Goal: Task Accomplishment & Management: Complete application form

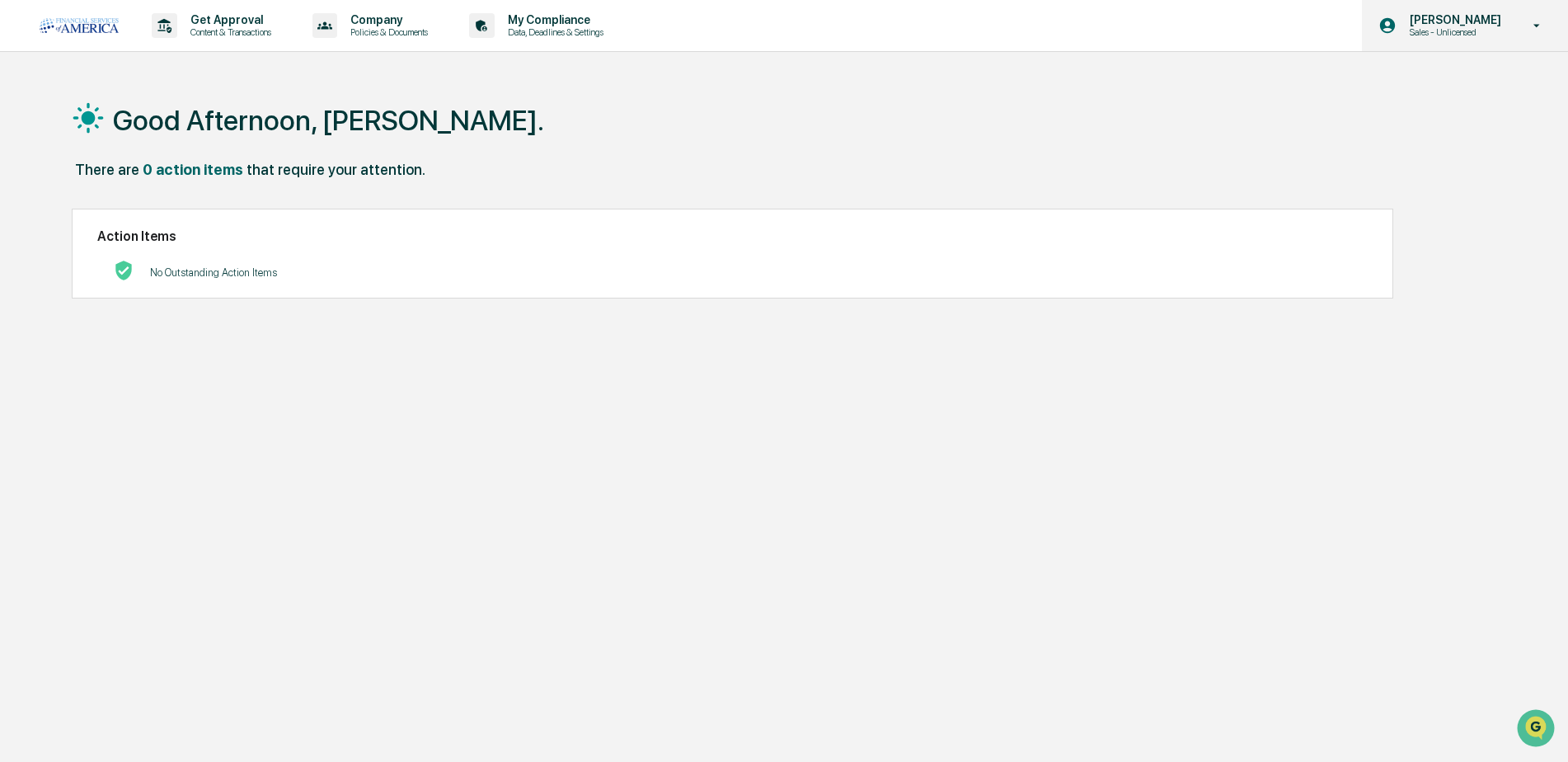
click at [1499, 22] on p "[PERSON_NAME]" at bounding box center [1452, 20] width 113 height 13
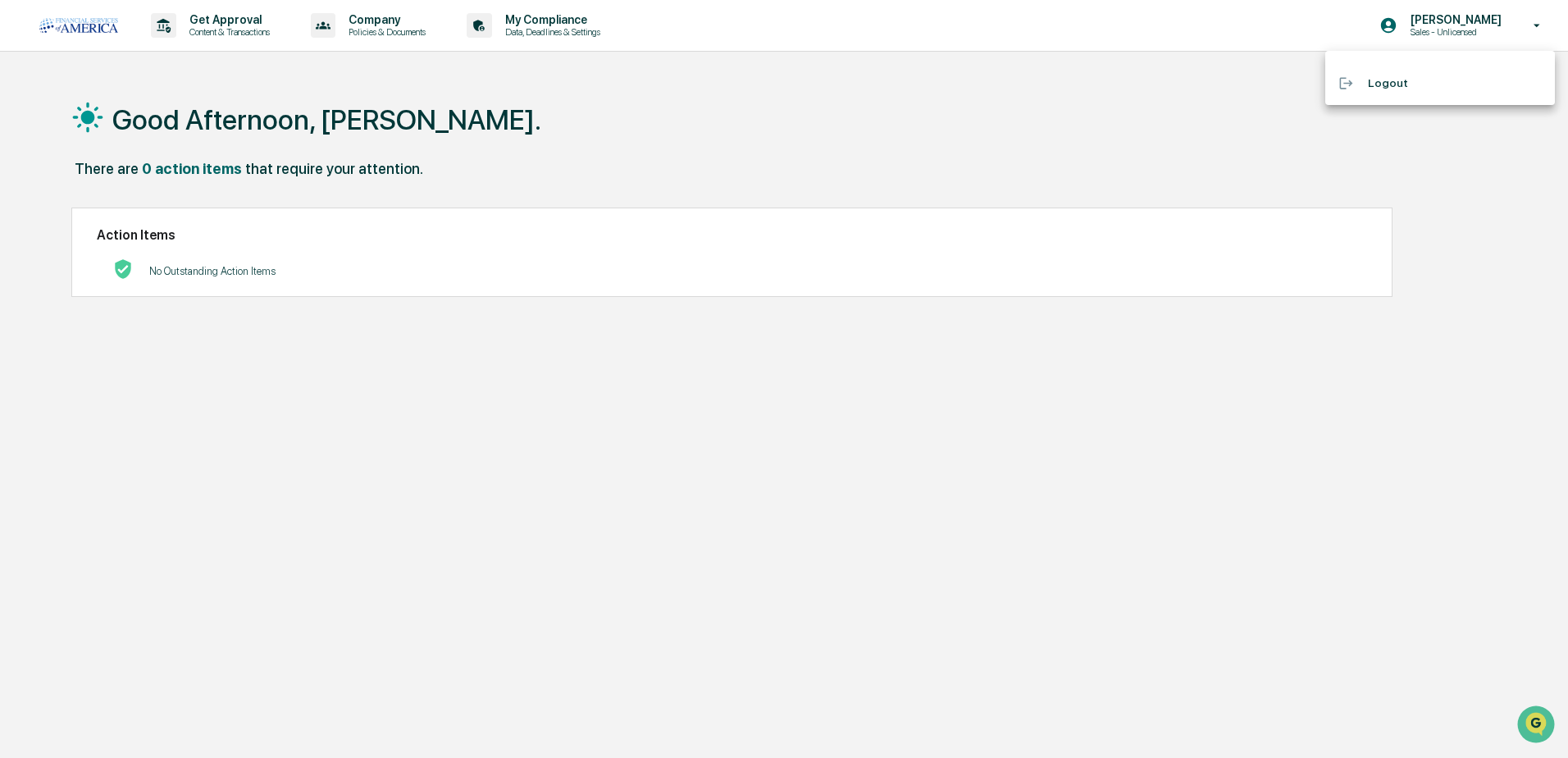
click at [1443, 25] on div at bounding box center [784, 379] width 1568 height 758
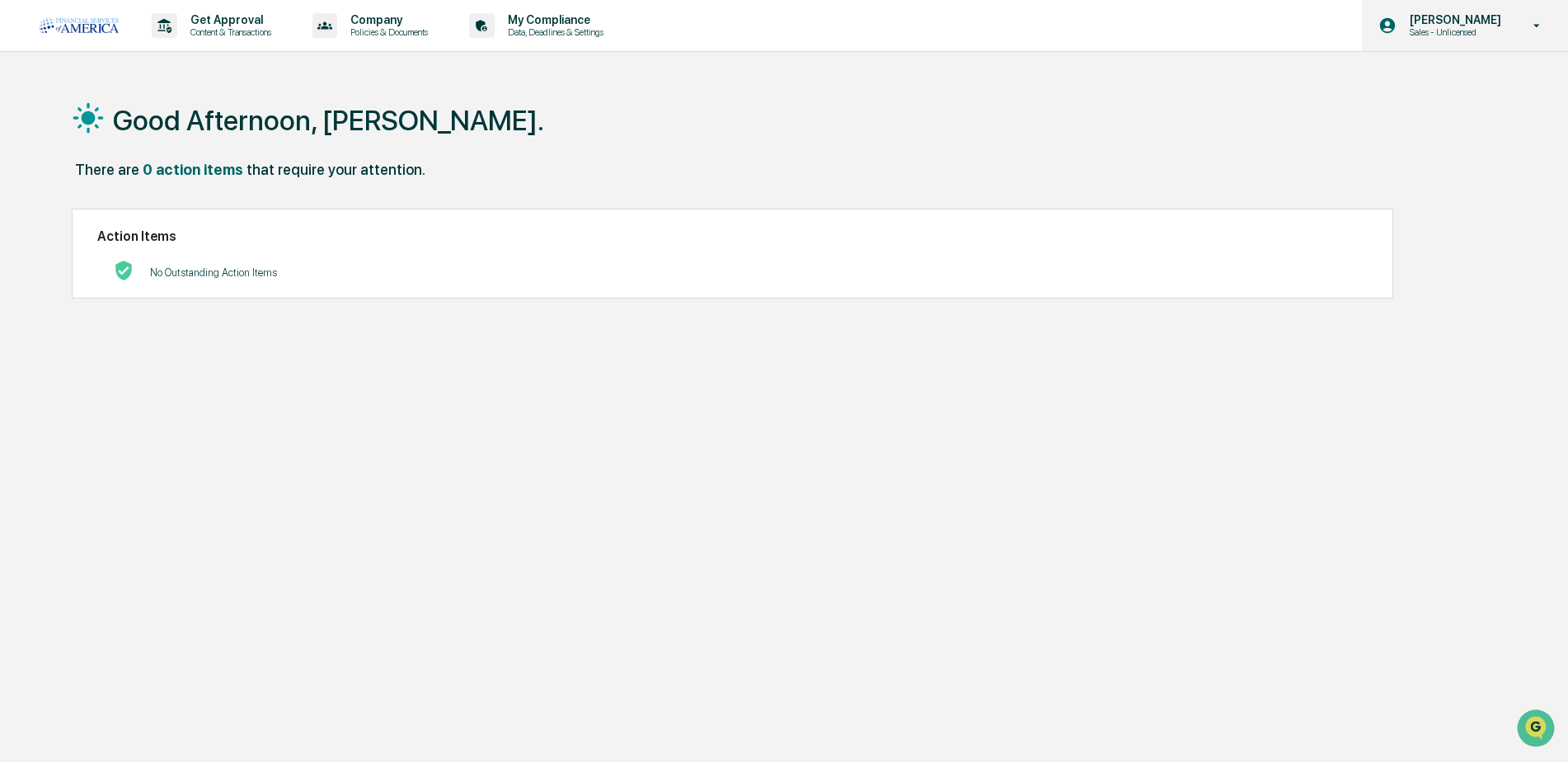
click at [1379, 27] on icon at bounding box center [1387, 25] width 16 height 16
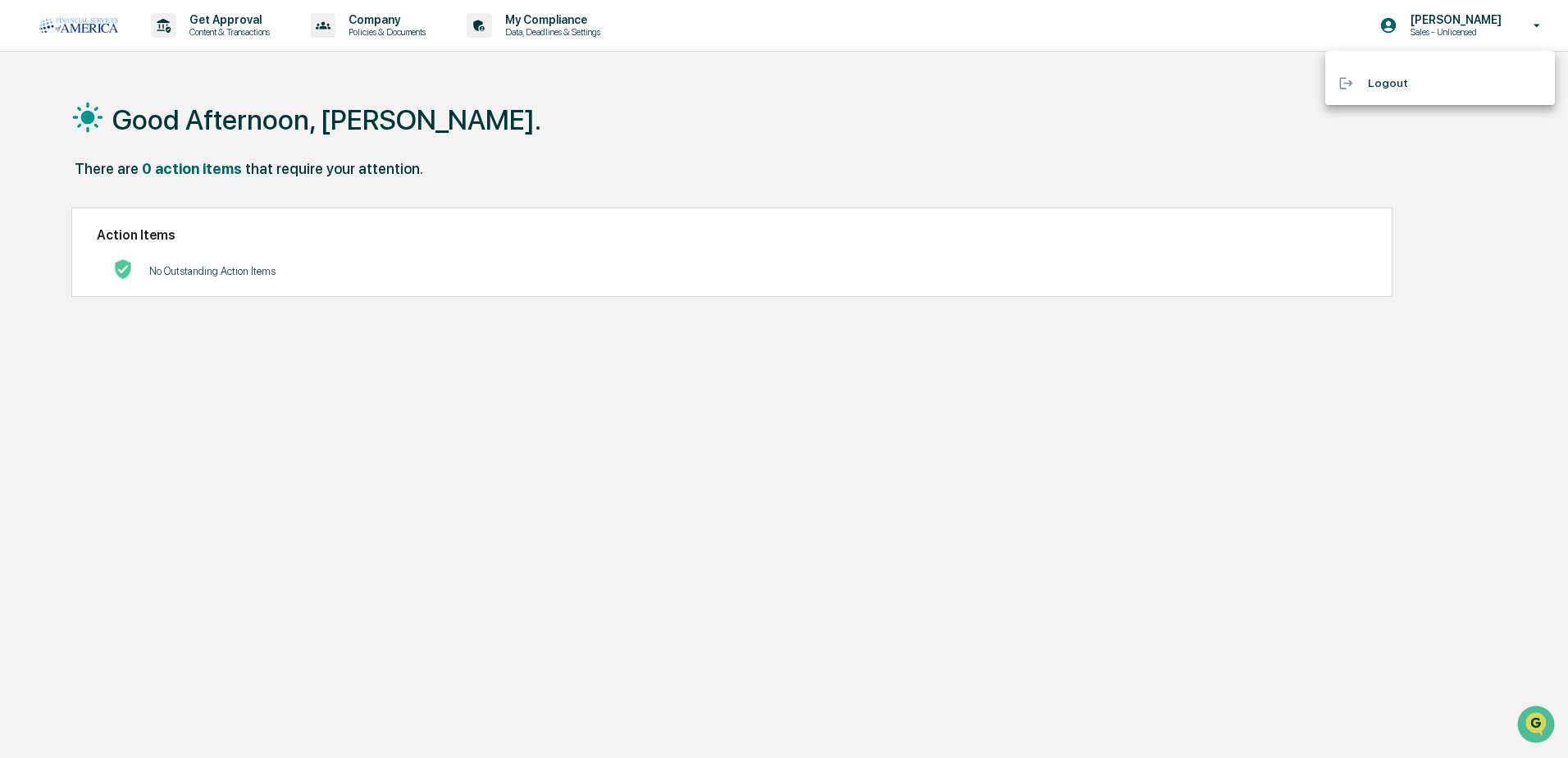
click at [1378, 25] on div at bounding box center [784, 379] width 1568 height 758
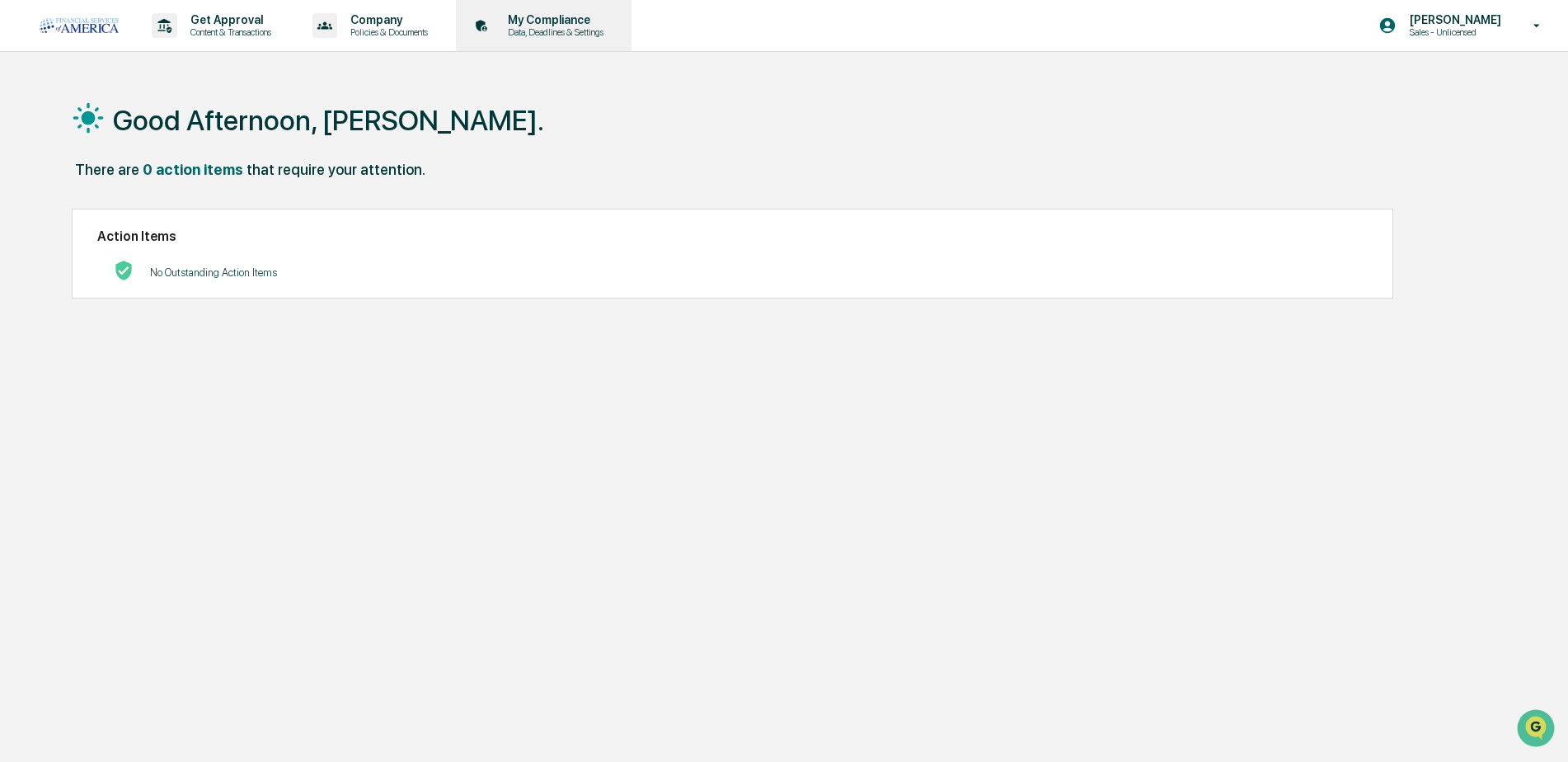
click at [532, 24] on p "My Compliance" at bounding box center [553, 20] width 117 height 13
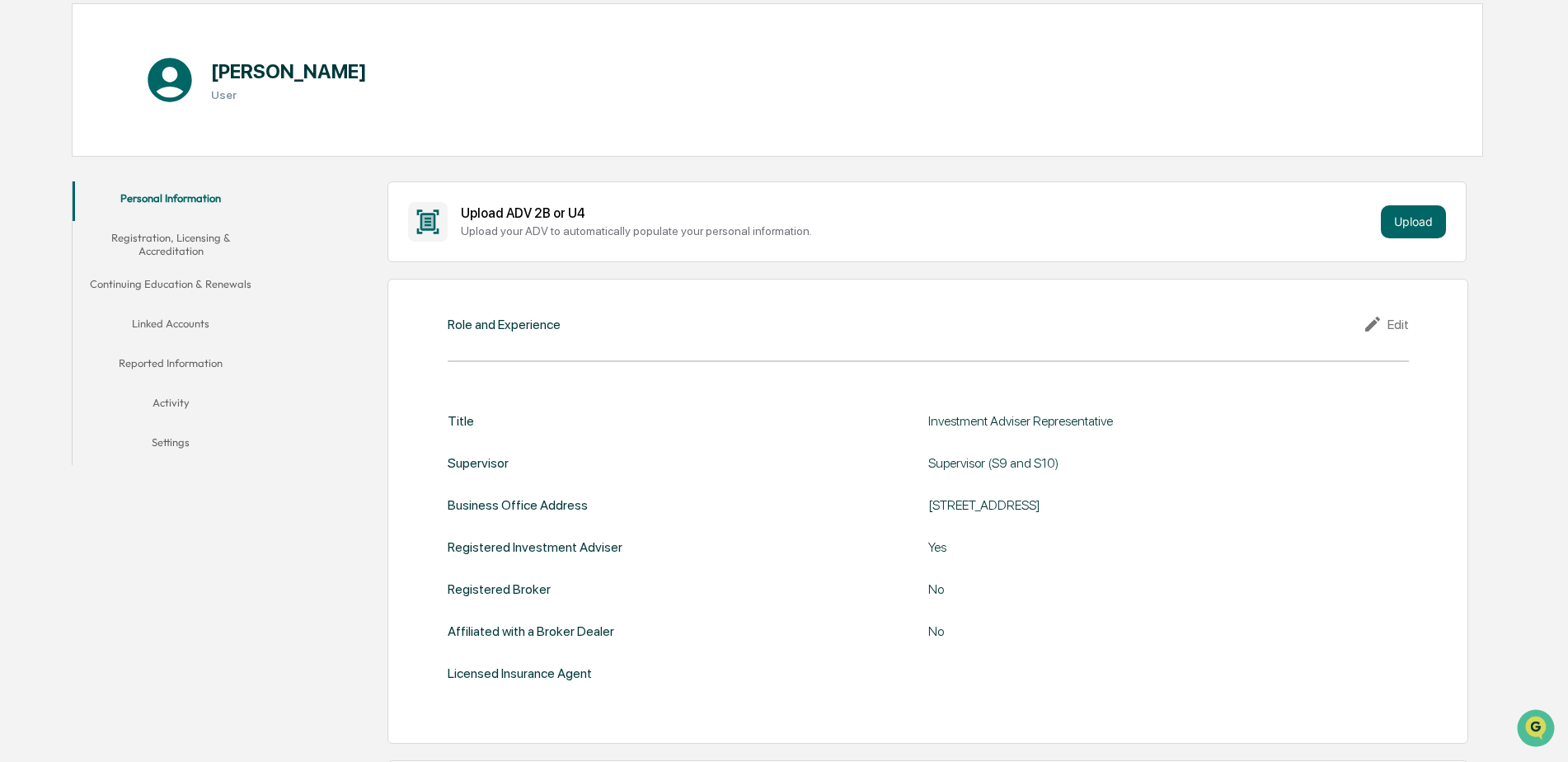
scroll to position [41, 0]
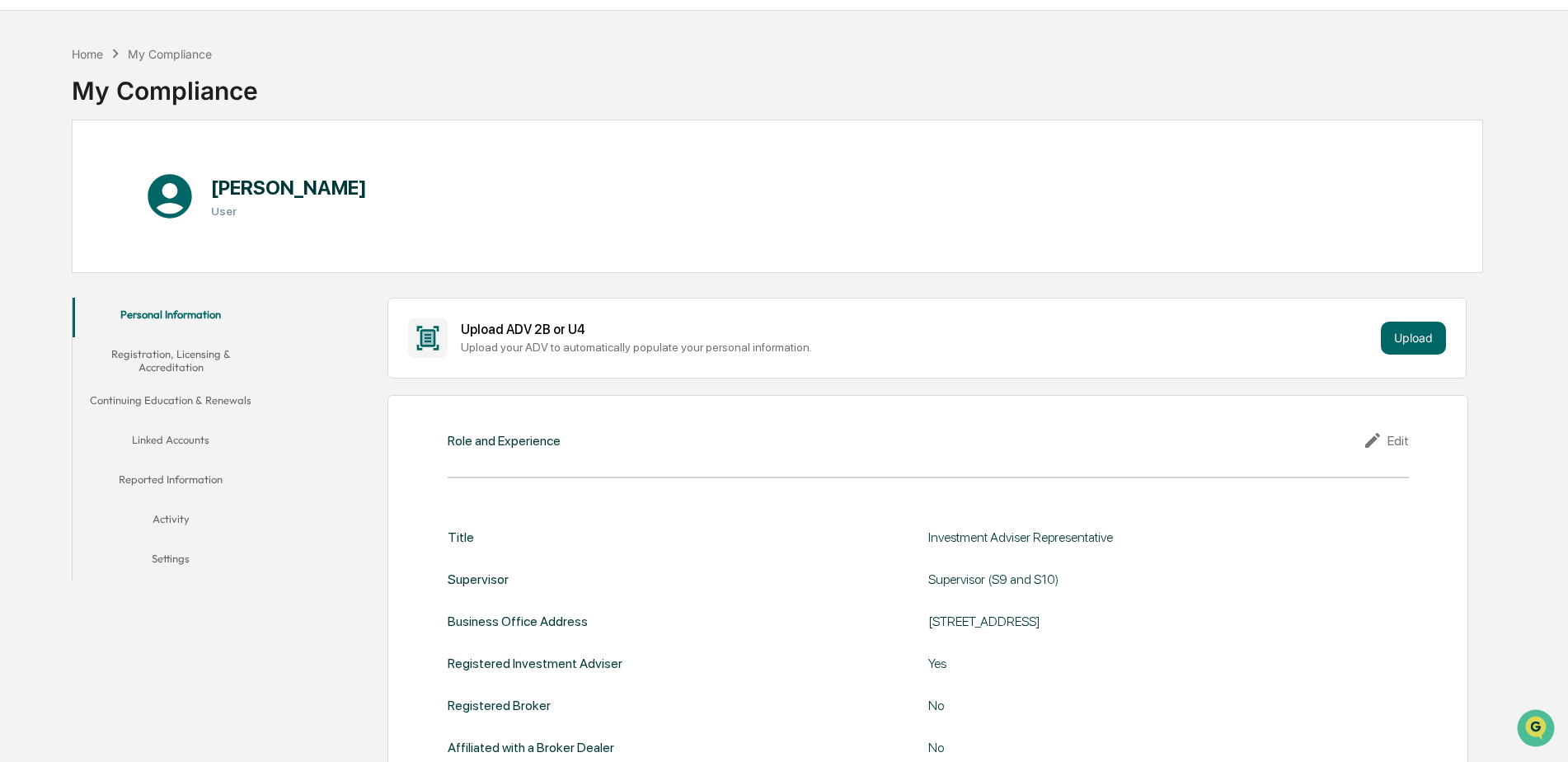
click at [170, 356] on button "Registration, Licensing & Accreditation" at bounding box center [171, 360] width 197 height 47
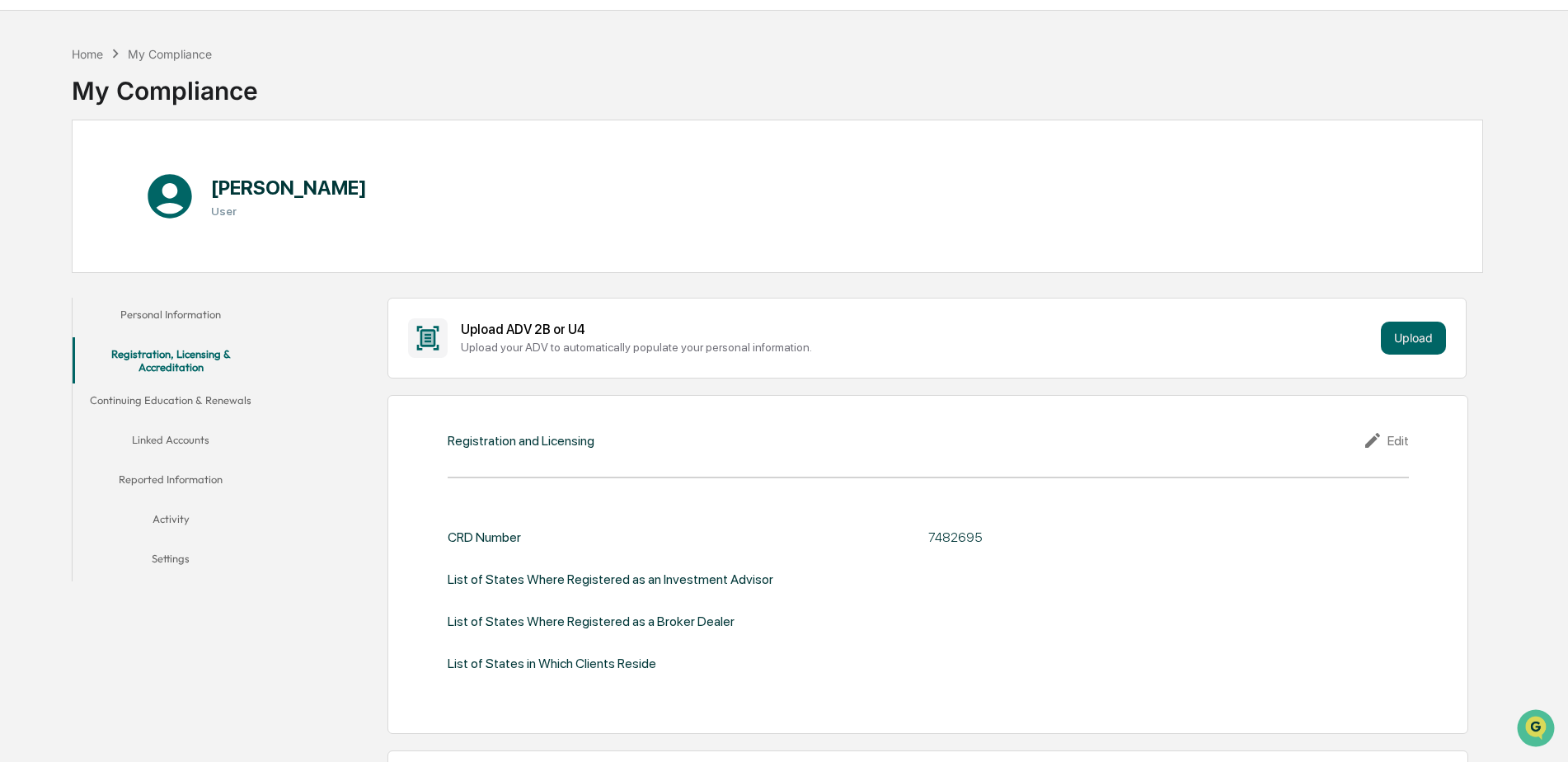
click at [581, 580] on div "List of States Where Registered as an Investment Advisor" at bounding box center [610, 579] width 326 height 16
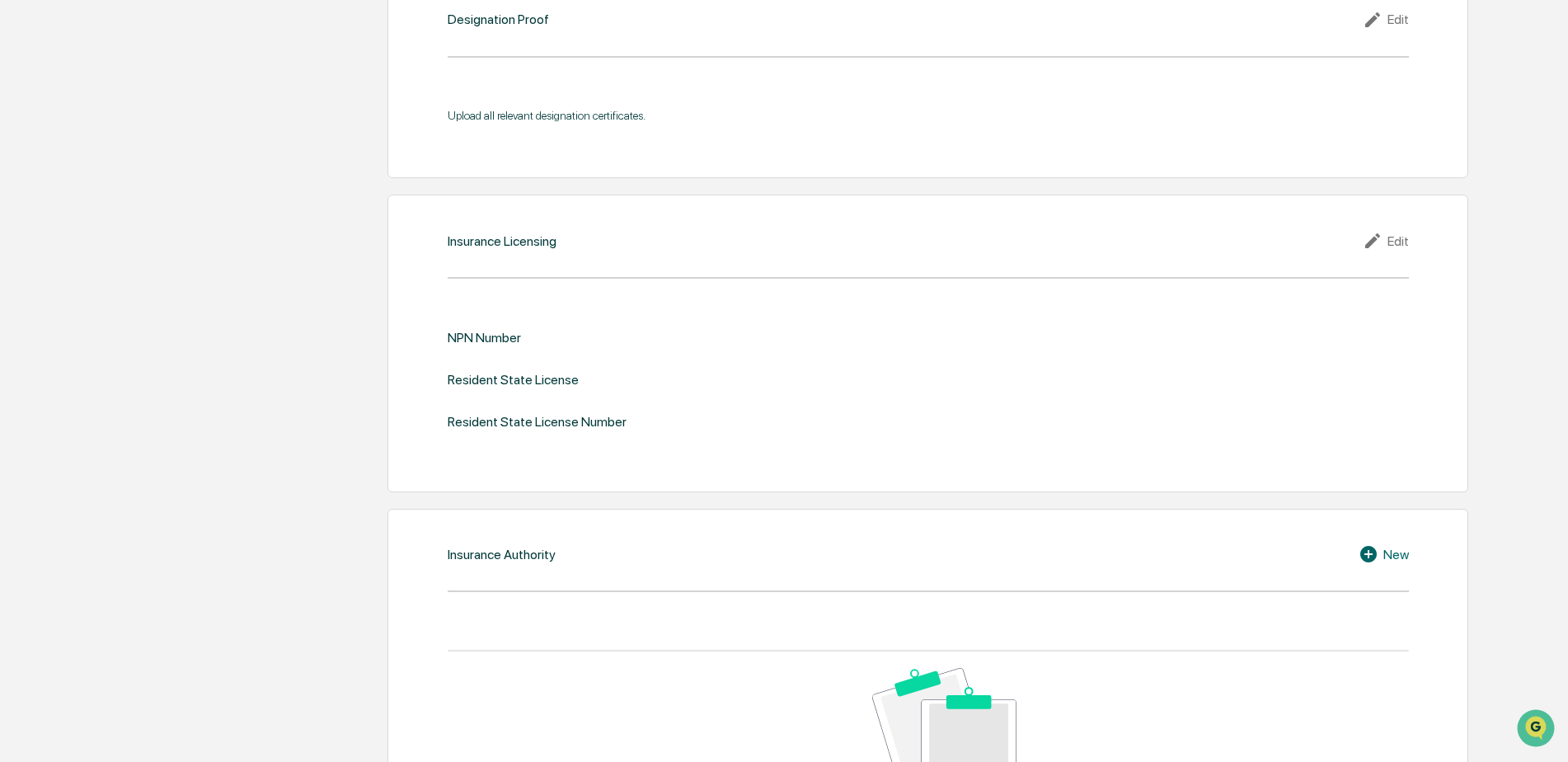
scroll to position [1608, 0]
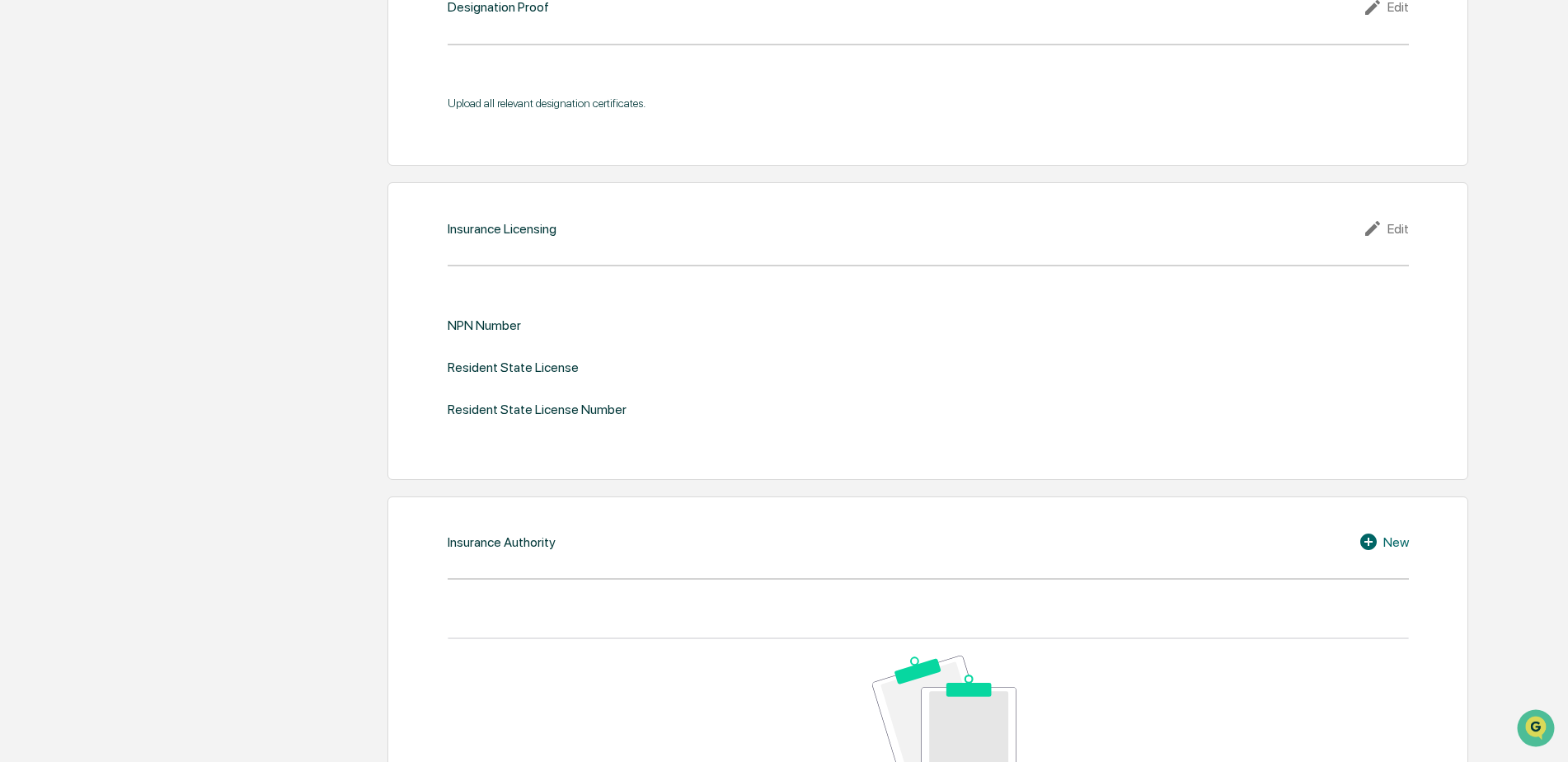
click at [1374, 225] on icon at bounding box center [1372, 229] width 15 height 15
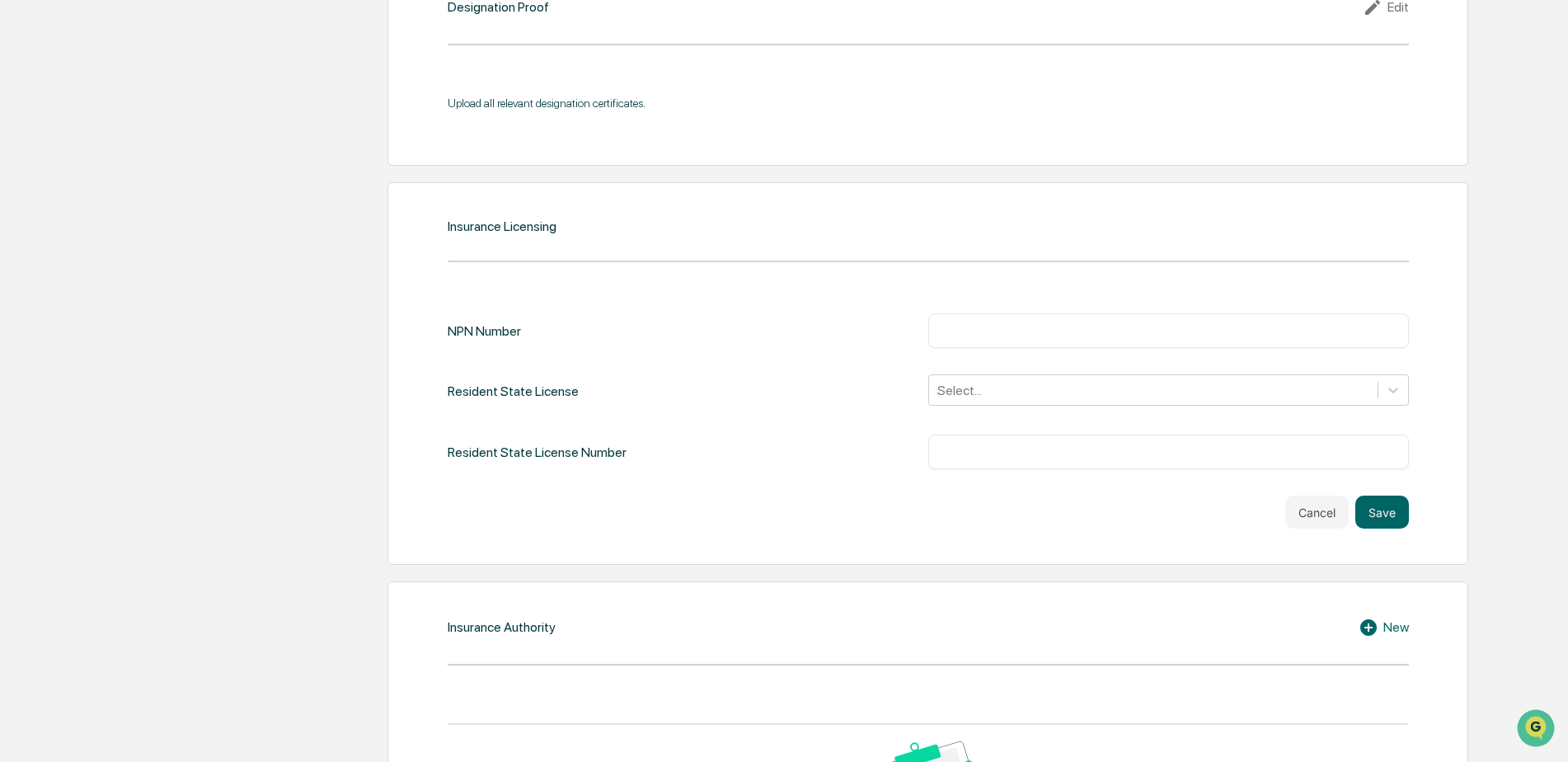
click at [987, 331] on input "text" at bounding box center [1169, 331] width 455 height 17
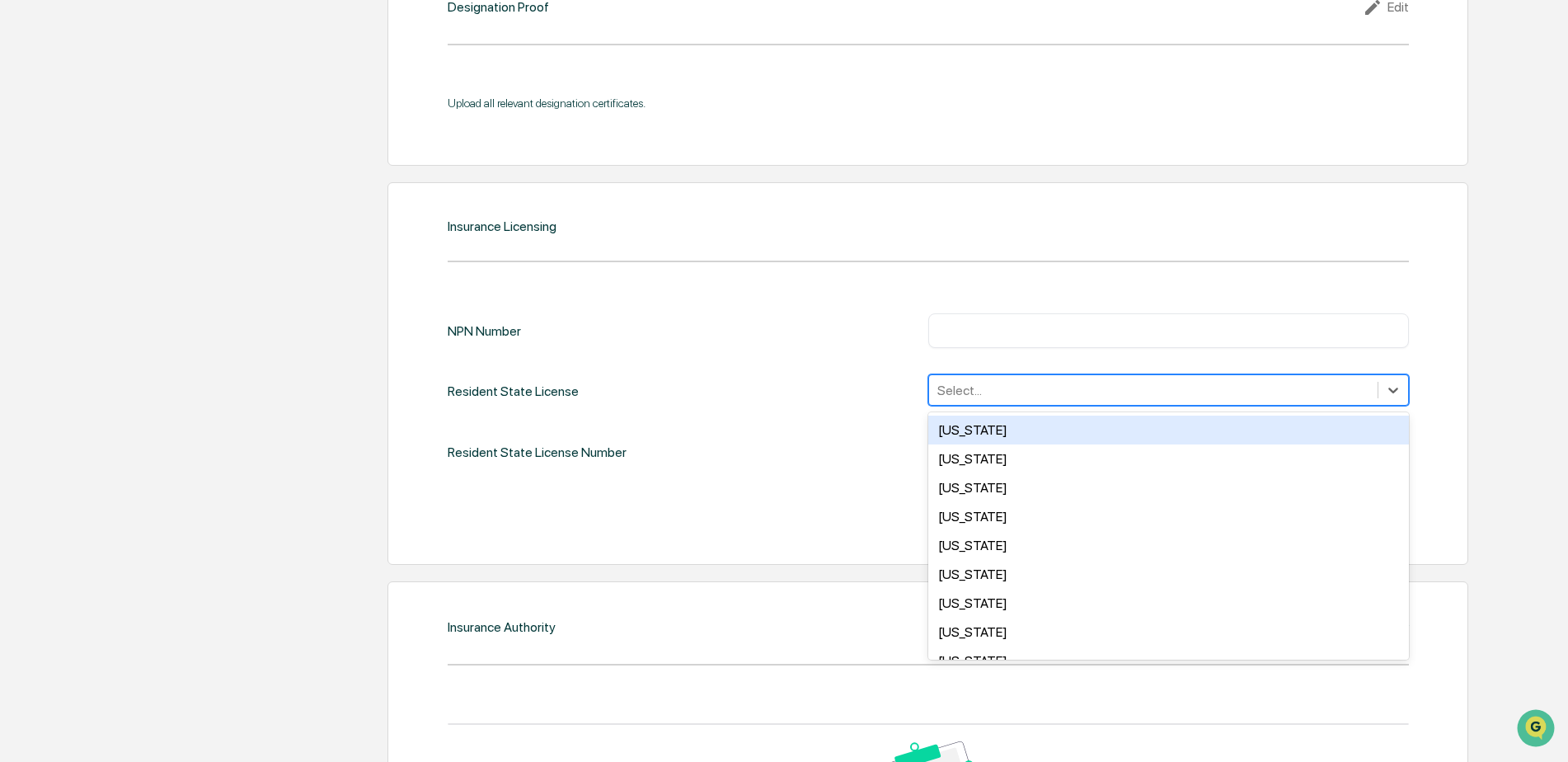
click at [989, 391] on div at bounding box center [1153, 390] width 432 height 19
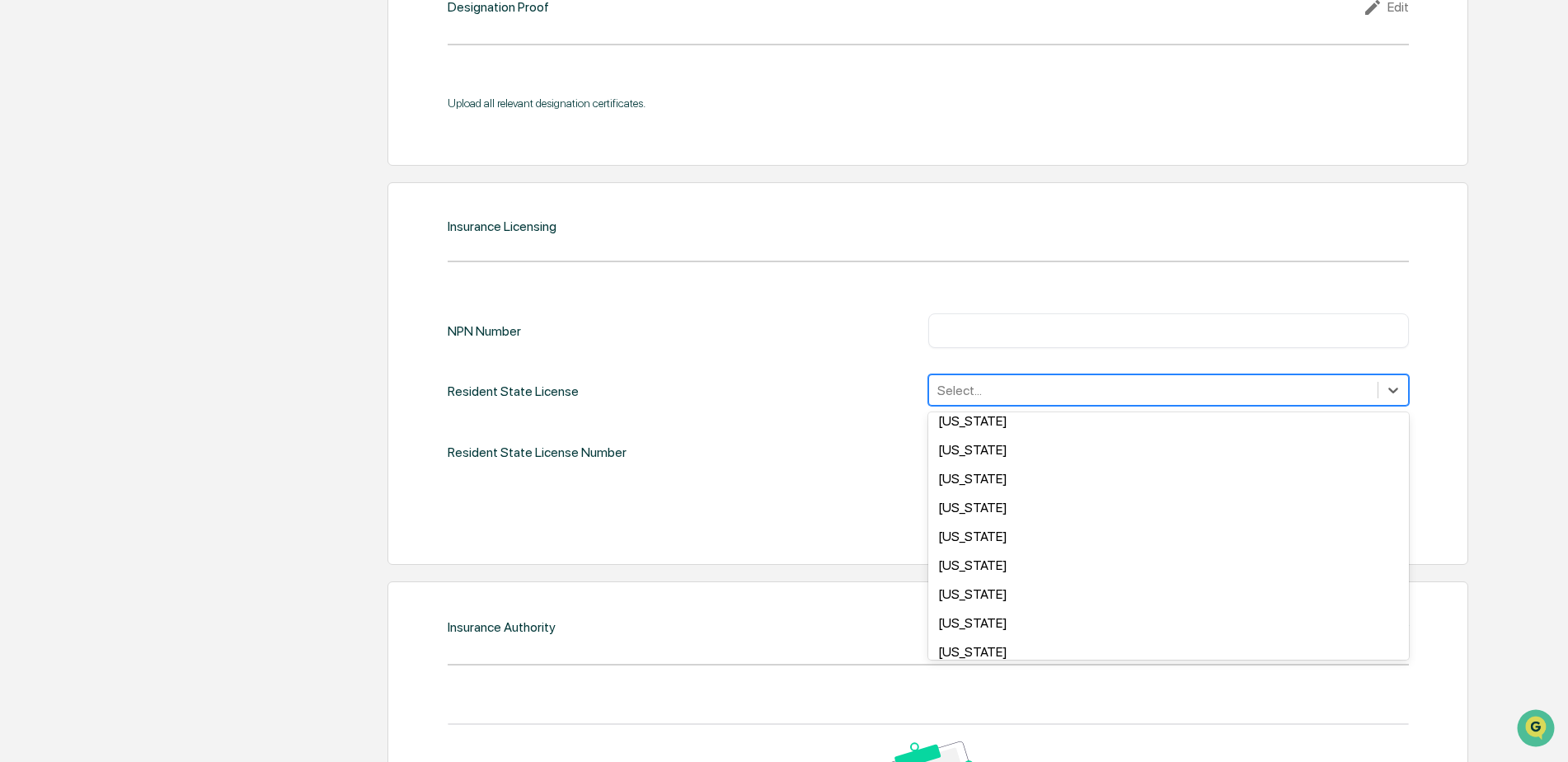
scroll to position [413, 0]
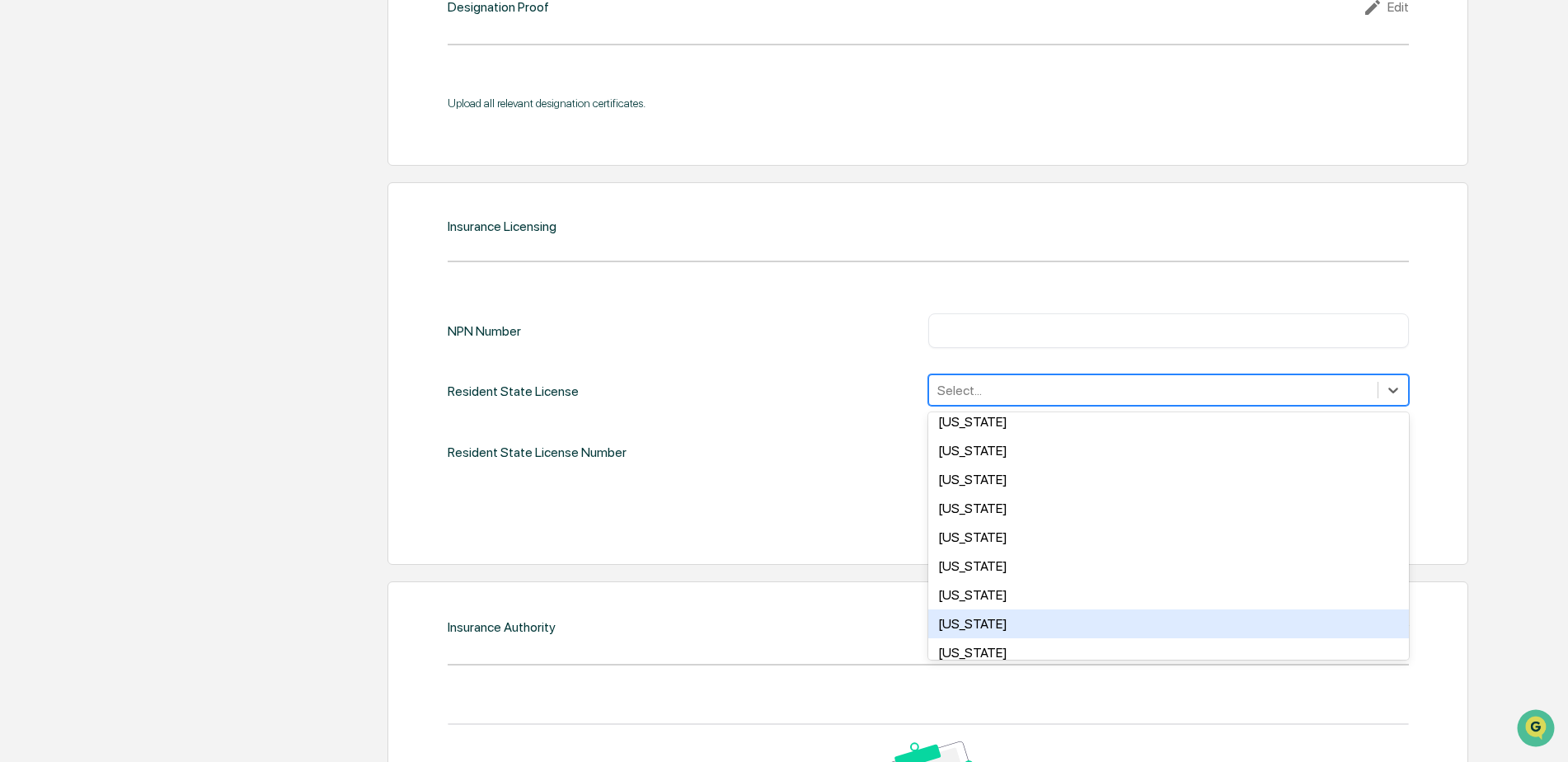
click at [983, 628] on div "[US_STATE]" at bounding box center [1168, 624] width 481 height 29
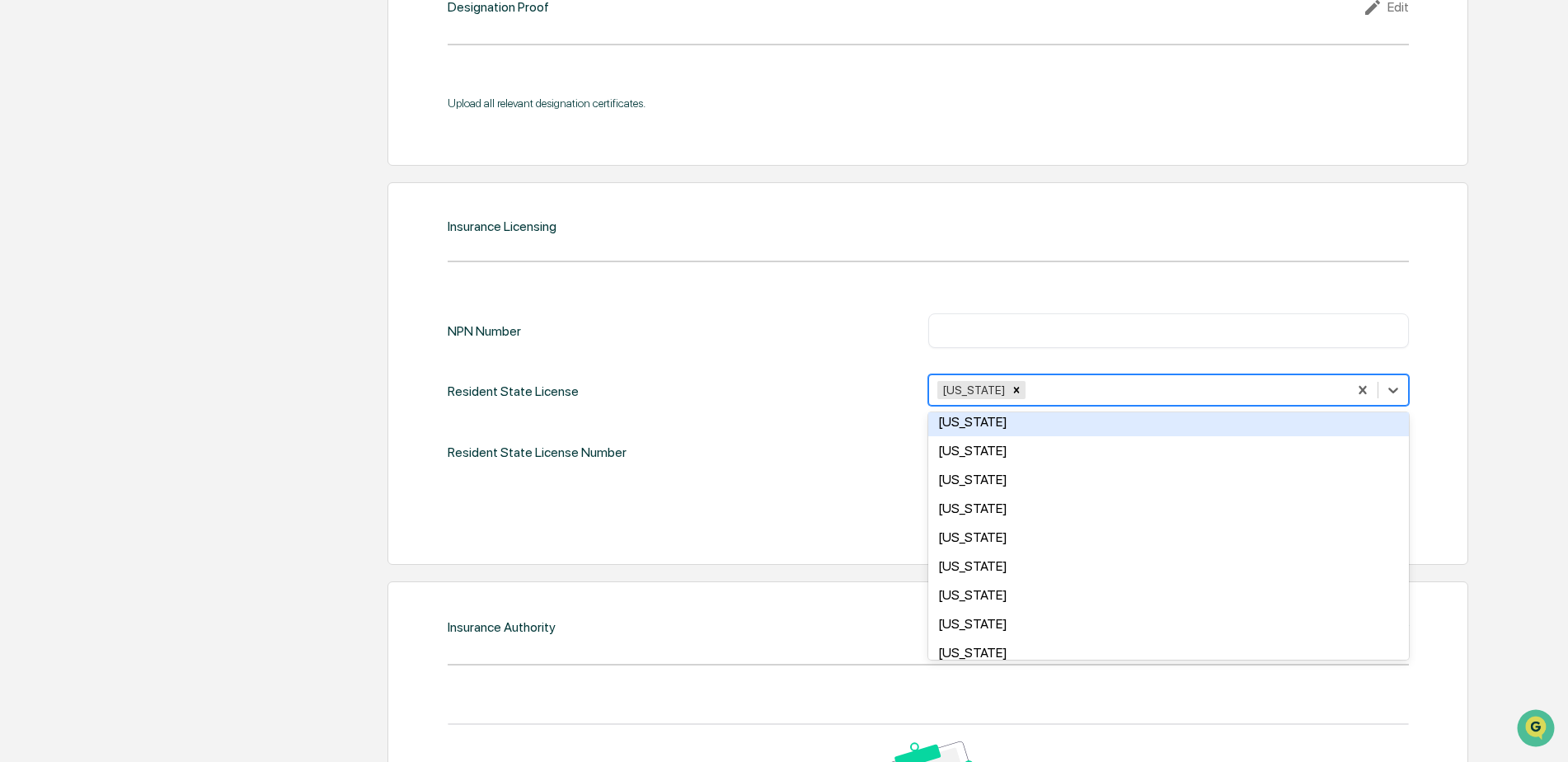
click at [973, 331] on input "text" at bounding box center [1169, 331] width 455 height 17
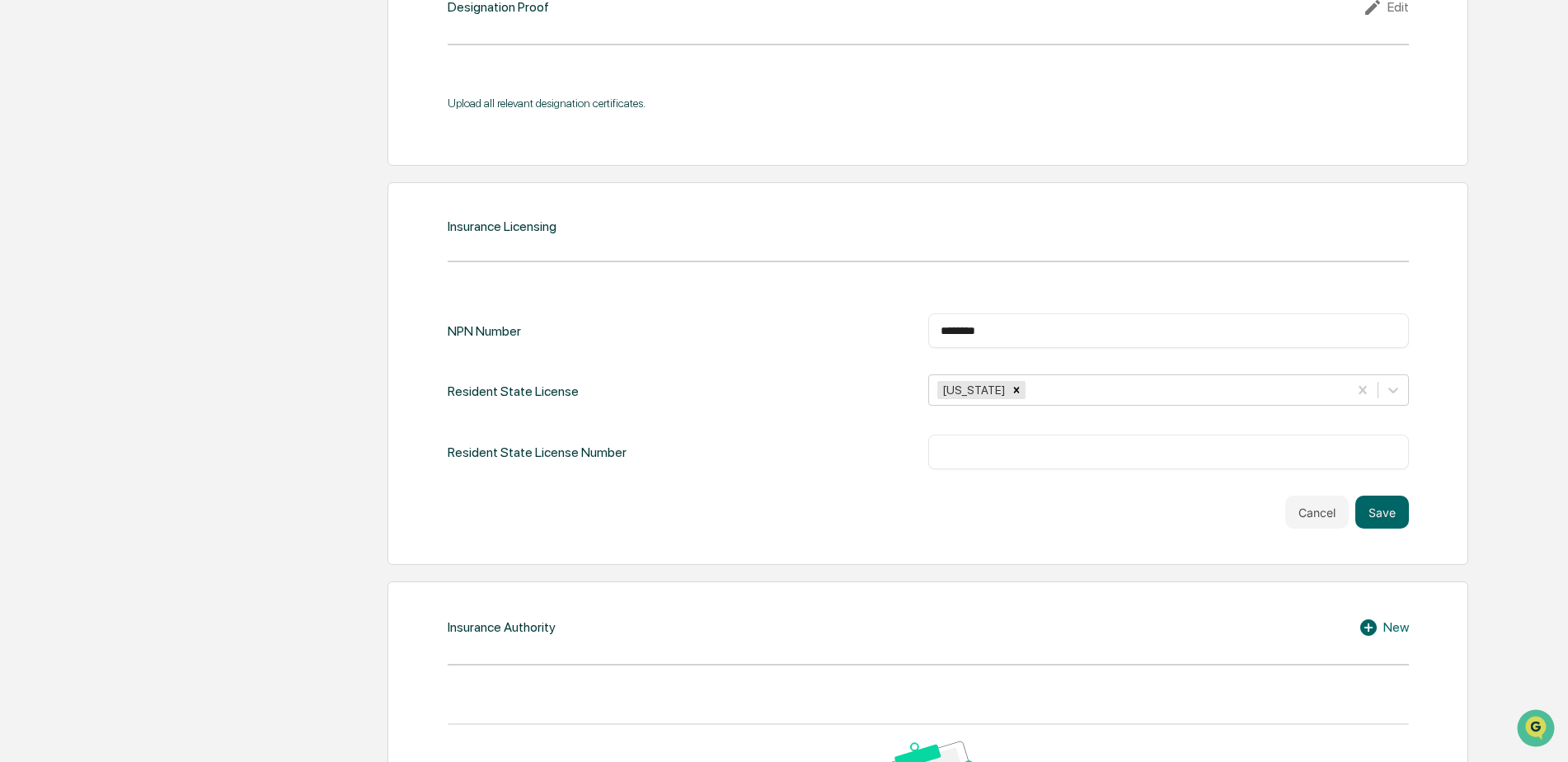
type input "********"
click at [987, 462] on div "​" at bounding box center [1168, 451] width 481 height 35
click at [1374, 508] on button "Save" at bounding box center [1381, 512] width 53 height 33
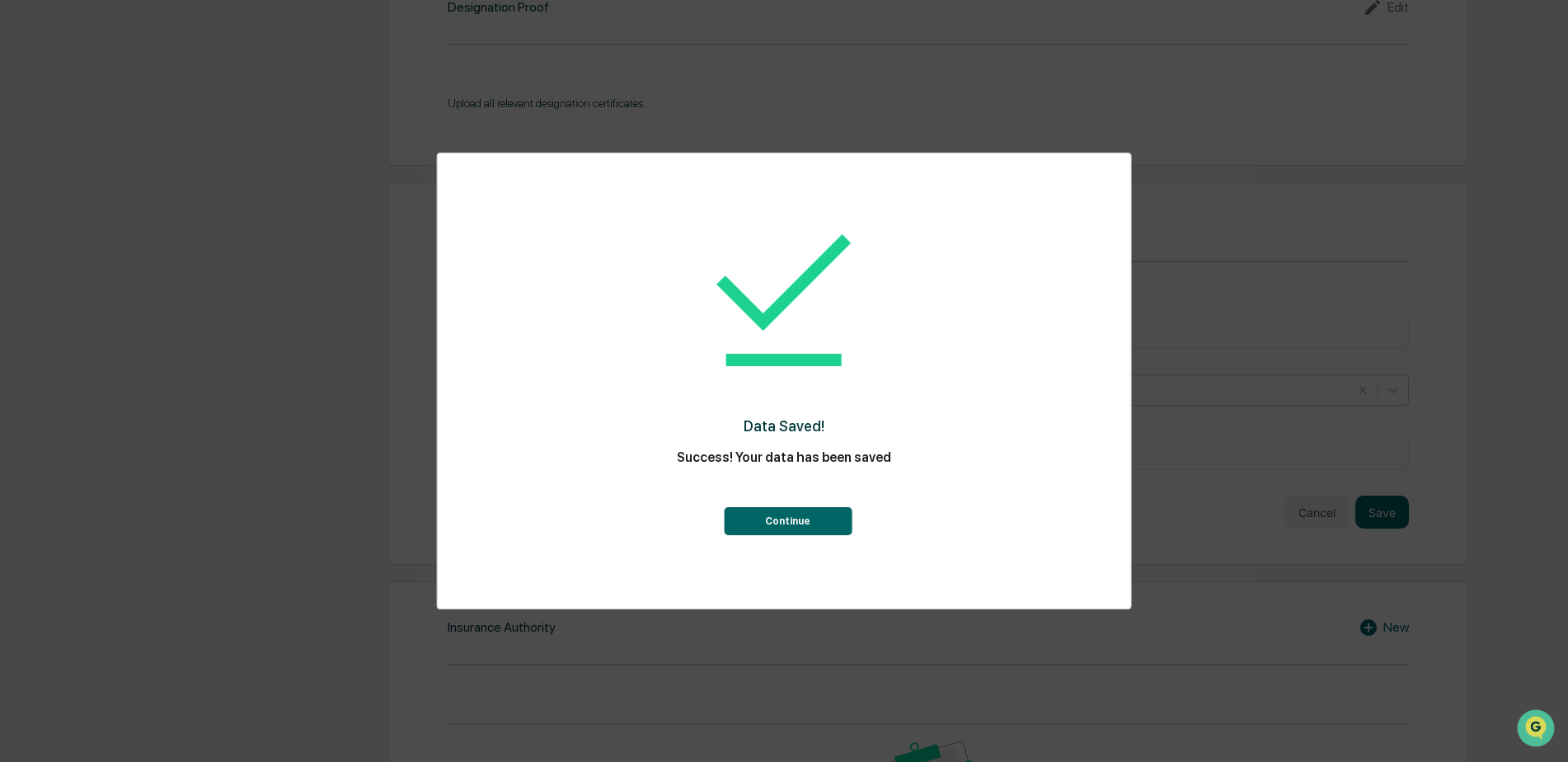
click at [812, 517] on button "Continue" at bounding box center [787, 521] width 128 height 28
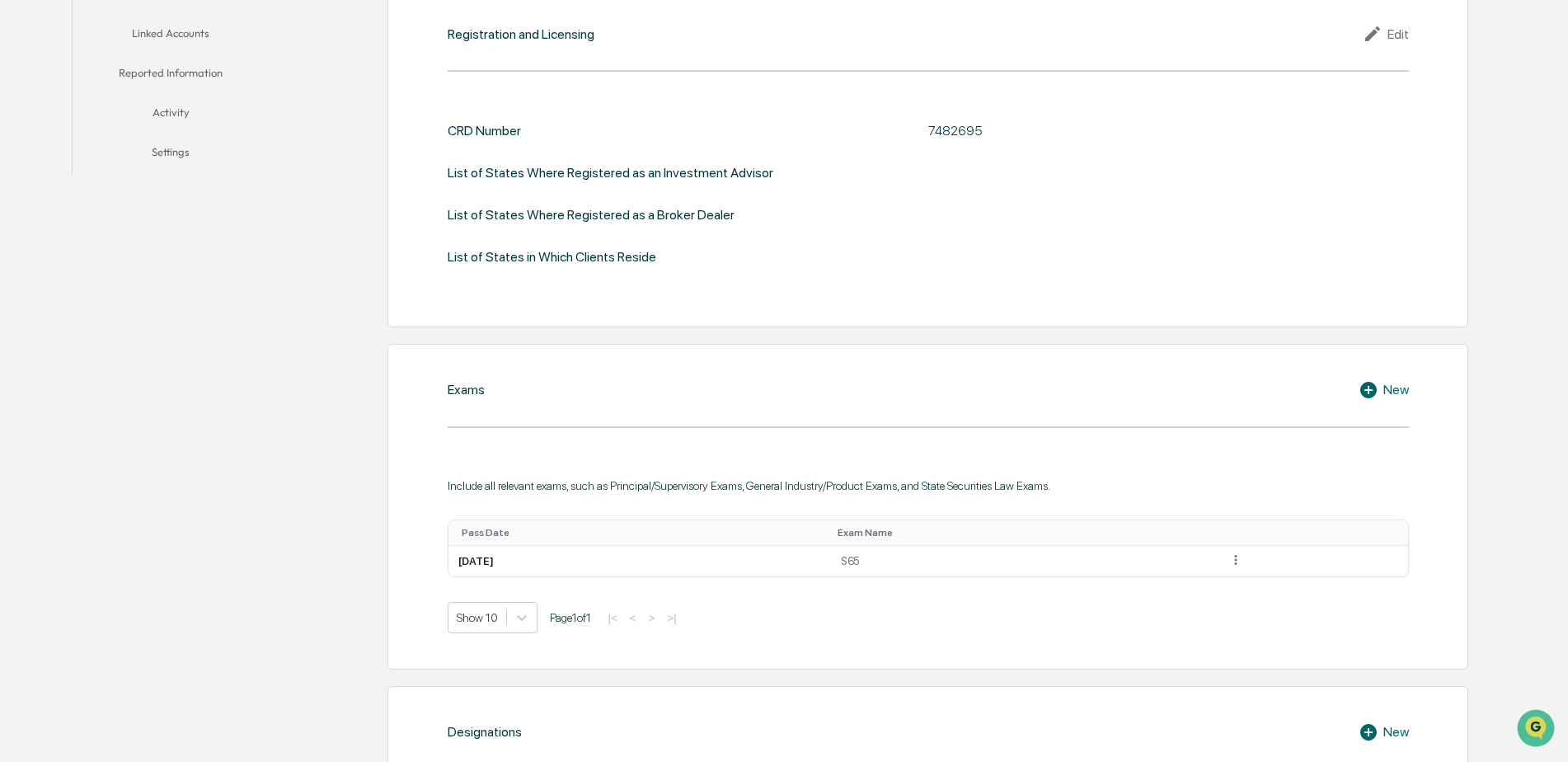
scroll to position [347, 0]
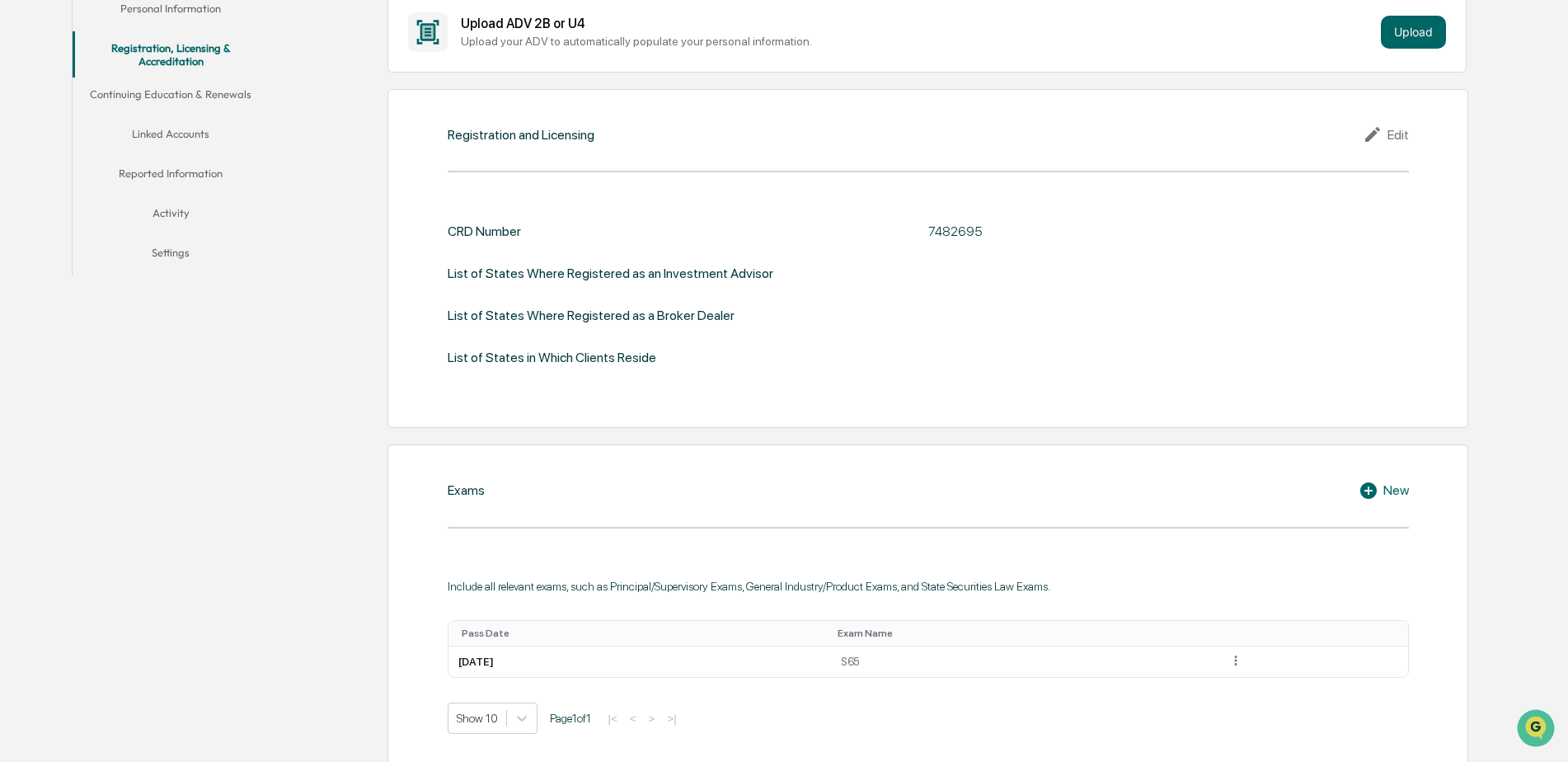
click at [159, 136] on button "Linked Accounts" at bounding box center [171, 136] width 197 height 39
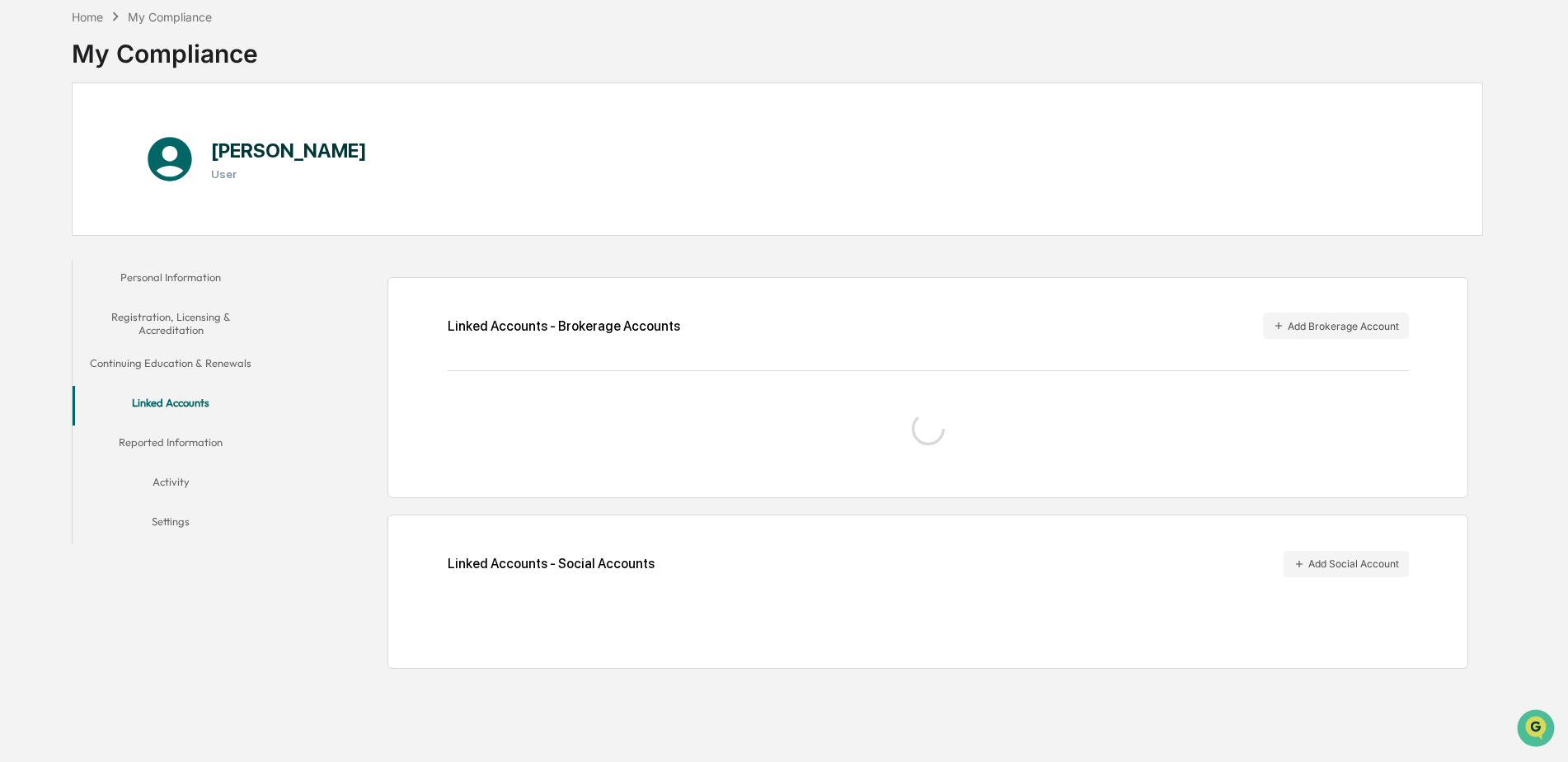
scroll to position [78, 0]
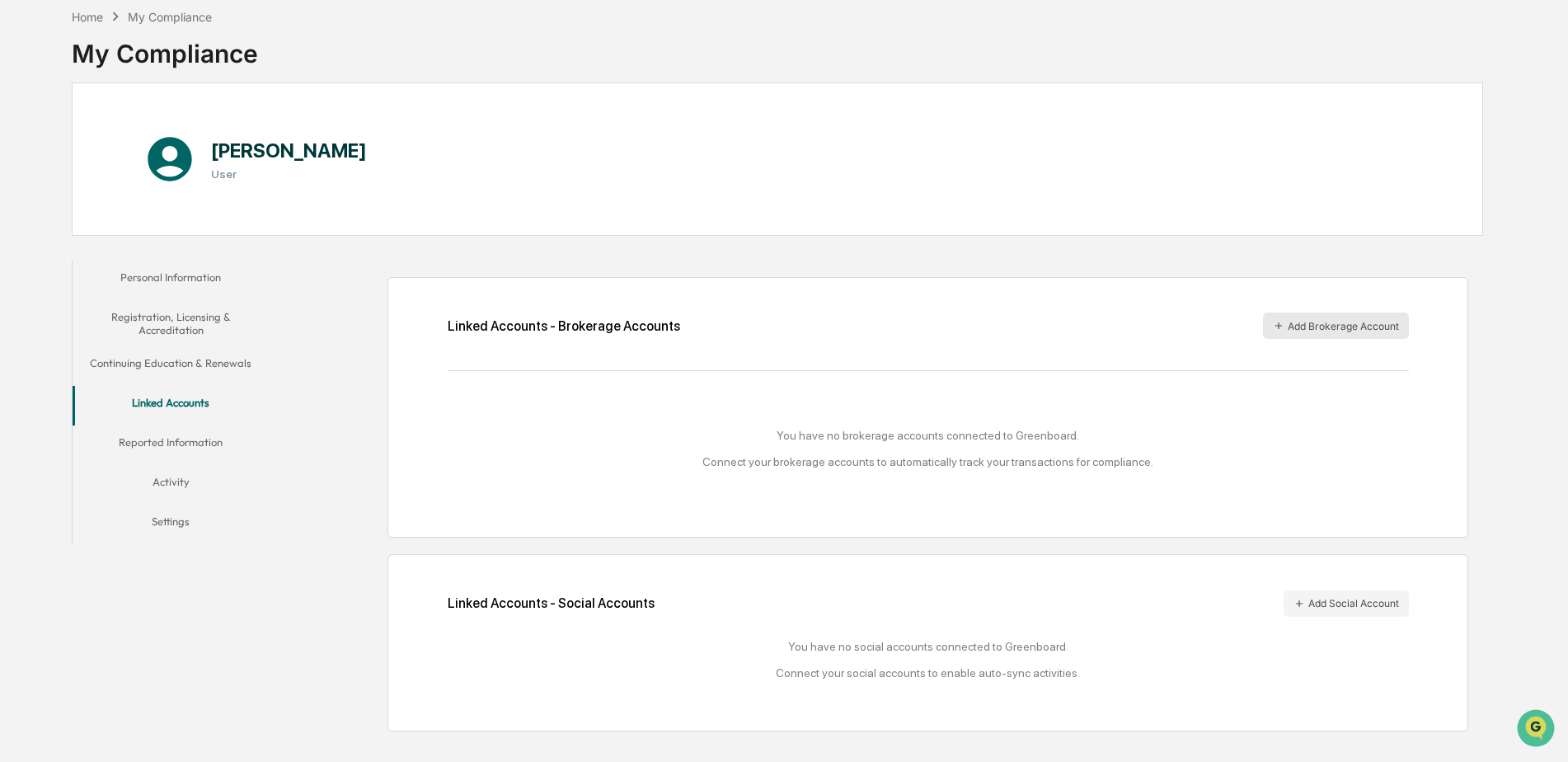
click at [1289, 326] on button "Add Brokerage Account" at bounding box center [1336, 326] width 146 height 26
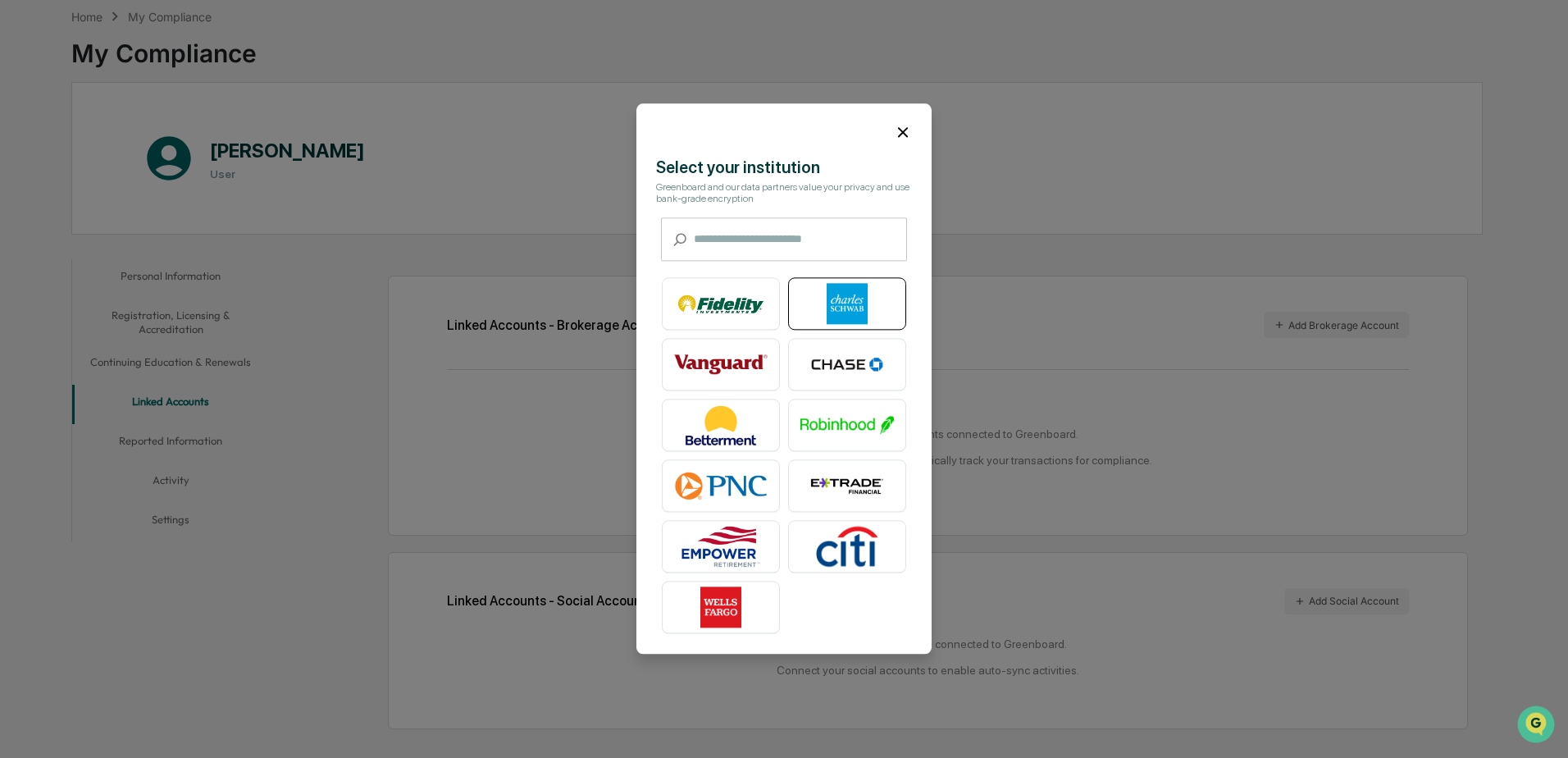
click at [845, 302] on img at bounding box center [847, 305] width 94 height 41
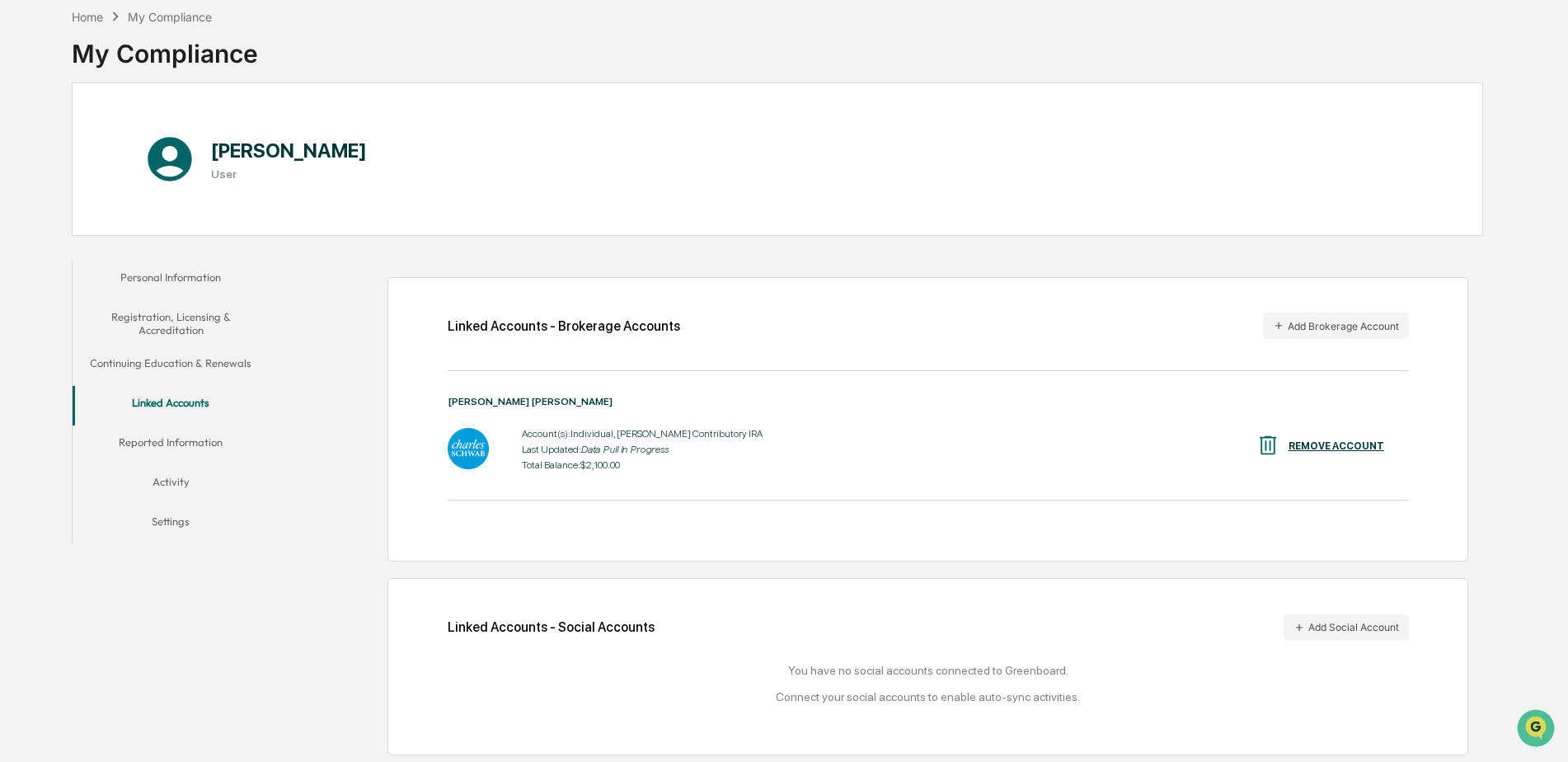
scroll to position [80, 0]
